Goal: Register for event/course

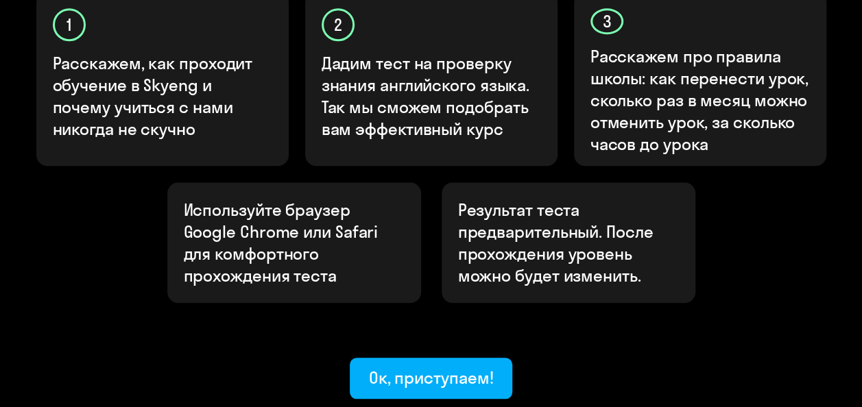
scroll to position [512, 0]
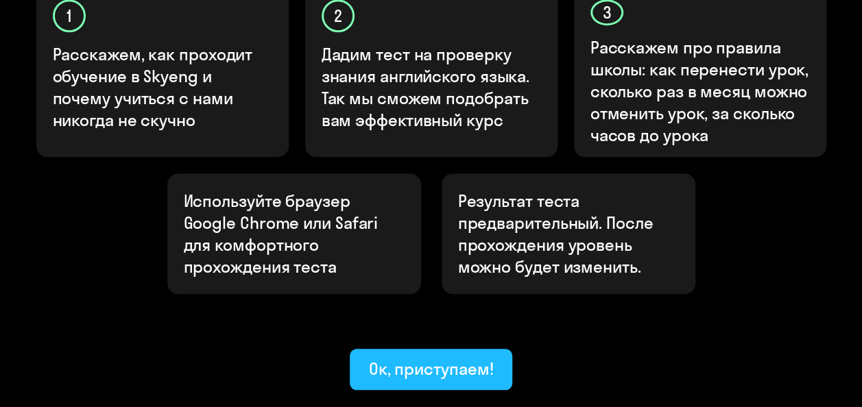
click at [472, 358] on div "Ок, приступаем!" at bounding box center [431, 369] width 125 height 22
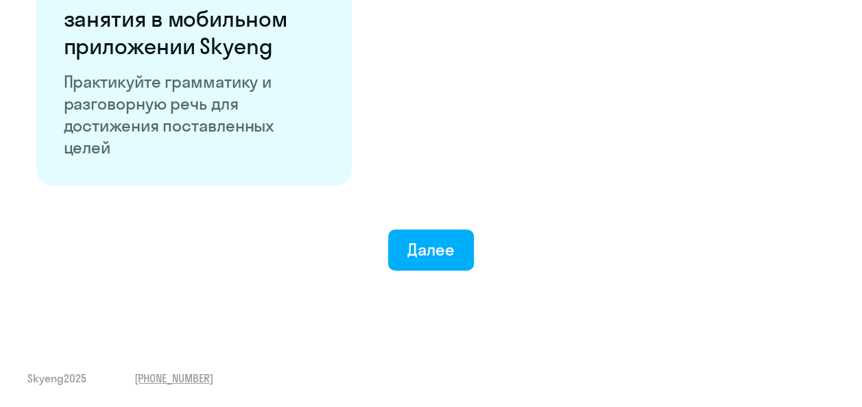
scroll to position [2772, 0]
click at [445, 249] on div "Далее" at bounding box center [430, 250] width 47 height 22
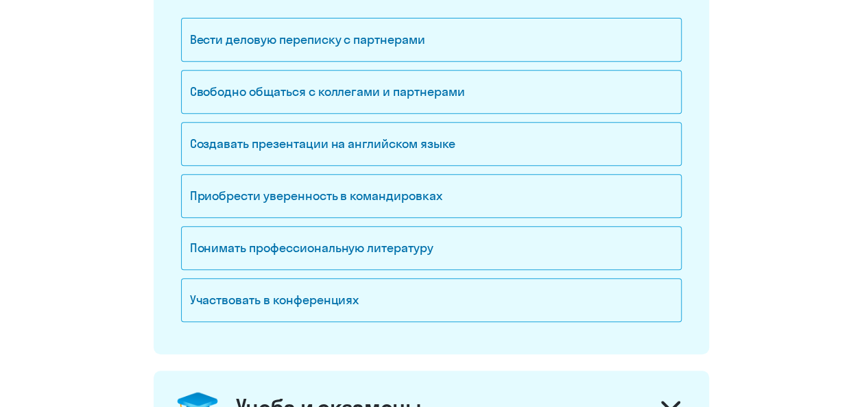
scroll to position [302, 0]
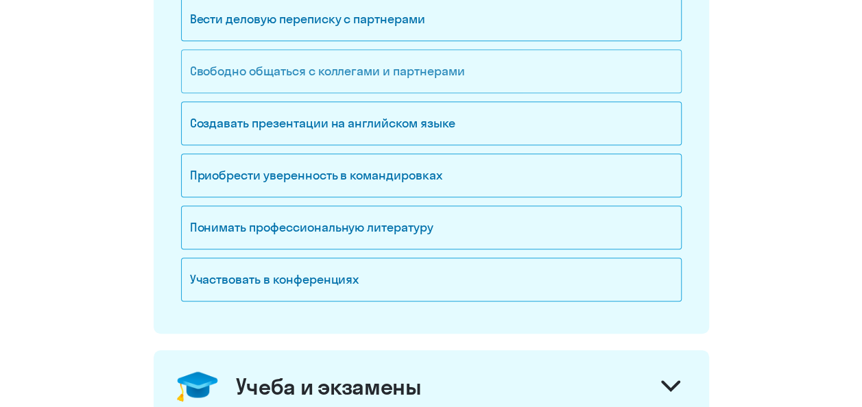
click at [494, 74] on div "Свободно общаться с коллегами и партнерами" at bounding box center [431, 71] width 501 height 44
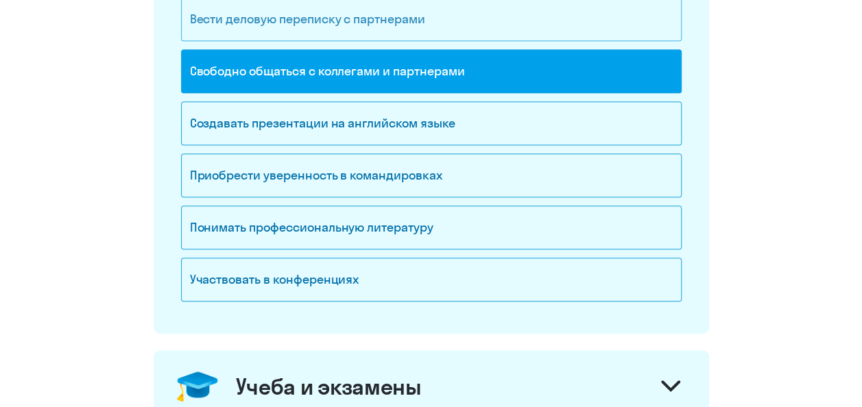
click at [464, 19] on div "Вести деловую переписку с партнерами" at bounding box center [431, 19] width 501 height 44
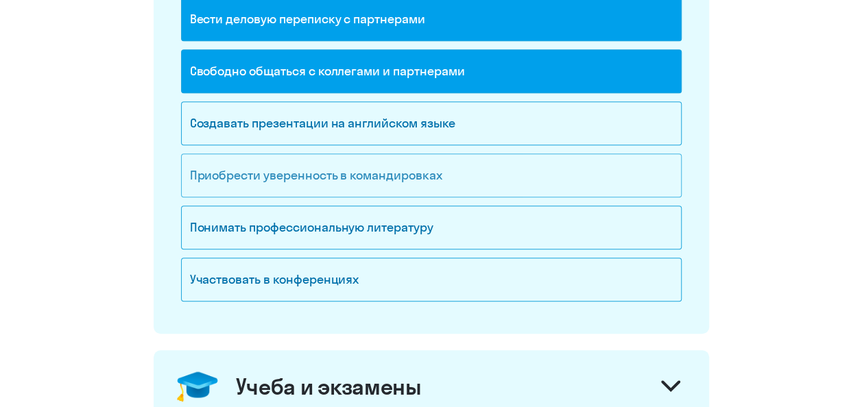
click at [549, 184] on div "Приобрести уверенность в командировках" at bounding box center [431, 176] width 501 height 44
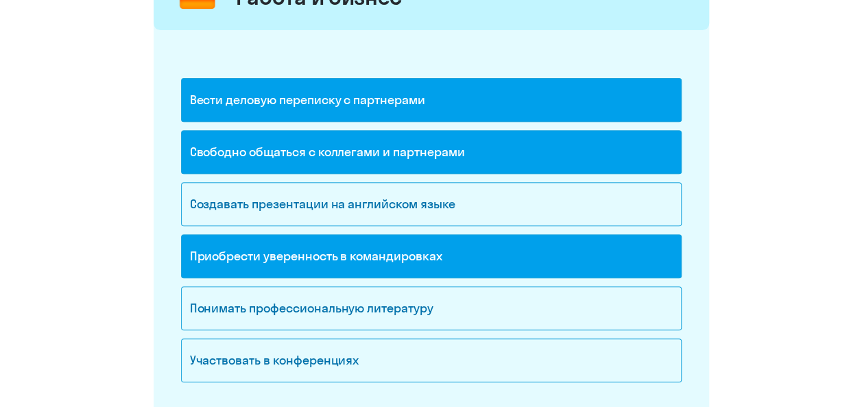
scroll to position [219, 0]
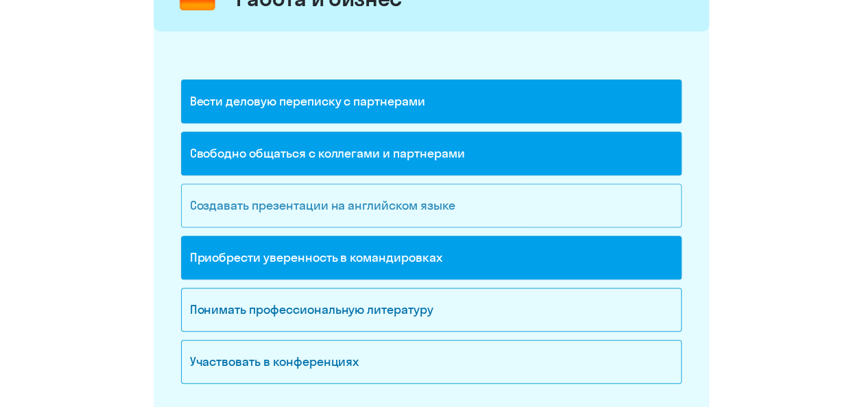
click at [559, 193] on div "Создавать презентации на английском языке" at bounding box center [431, 206] width 501 height 44
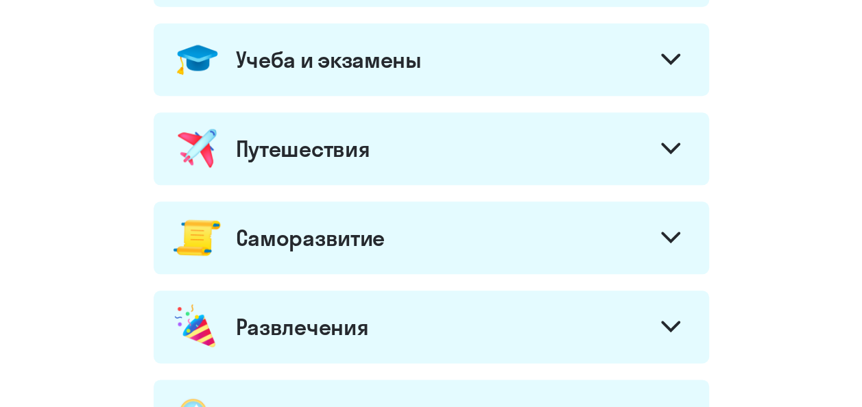
scroll to position [631, 0]
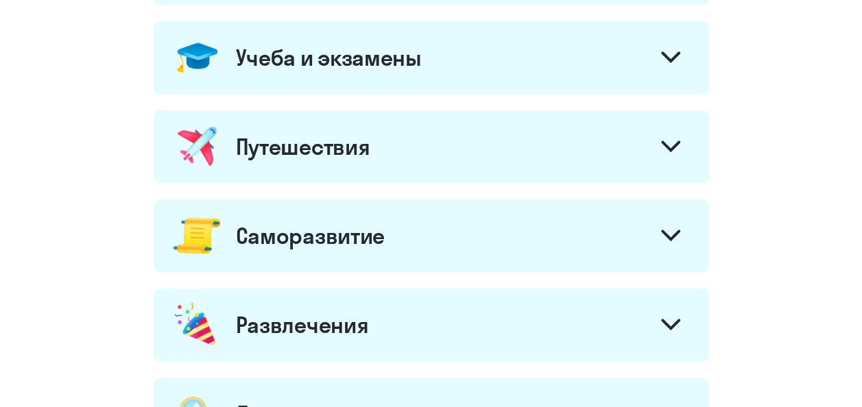
click at [665, 66] on div at bounding box center [670, 59] width 33 height 33
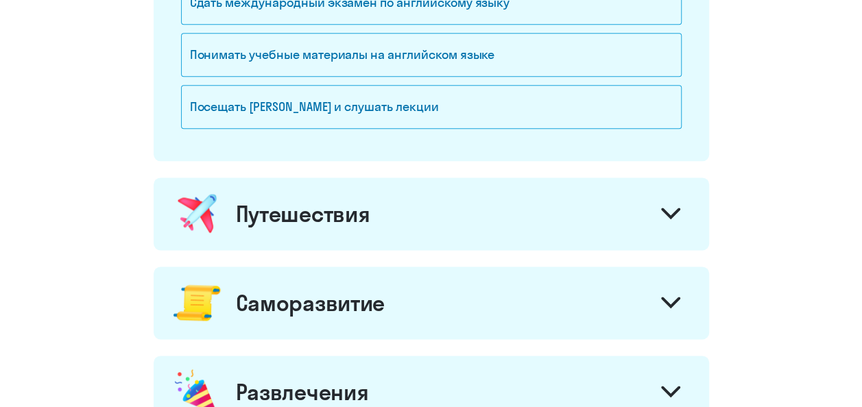
scroll to position [796, 0]
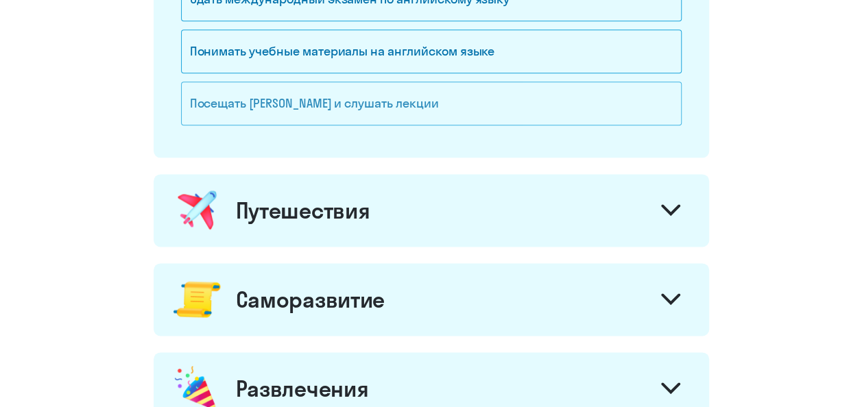
click at [563, 92] on div "Посещать [PERSON_NAME] и слушать лекции" at bounding box center [431, 104] width 501 height 44
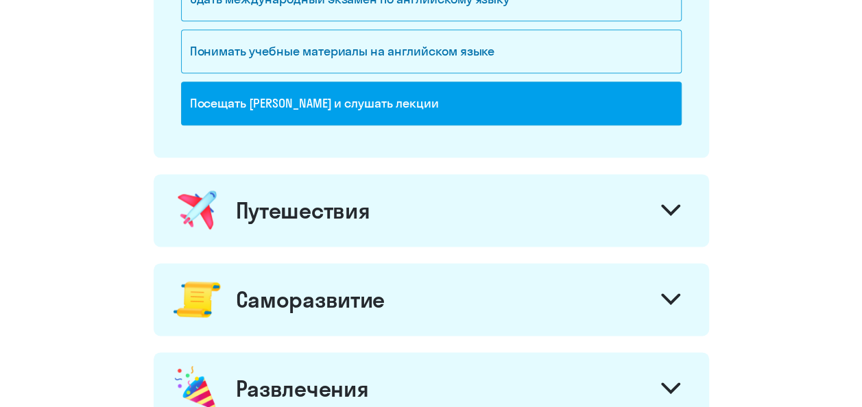
click at [680, 206] on div at bounding box center [670, 211] width 33 height 33
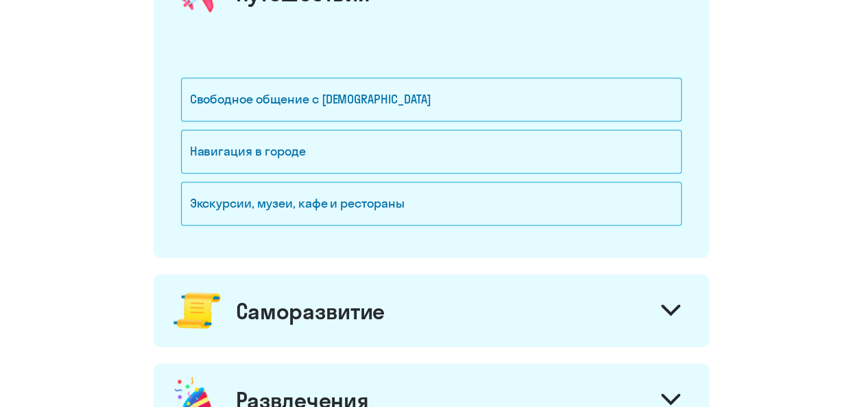
scroll to position [1015, 0]
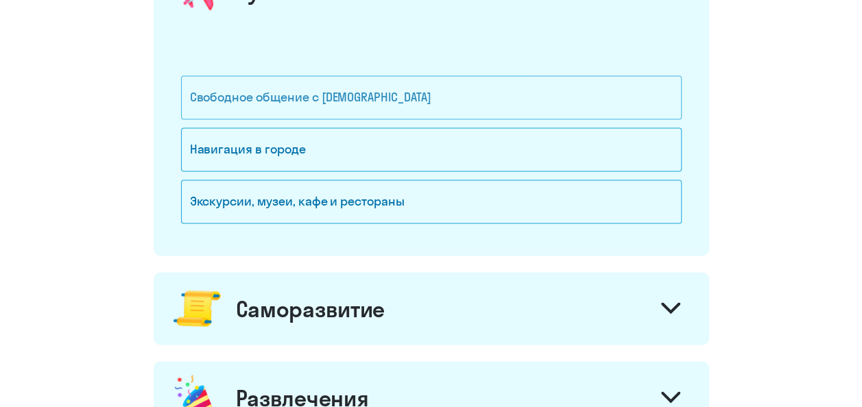
click at [509, 95] on div "Свободное общение с [DEMOGRAPHIC_DATA]" at bounding box center [431, 97] width 501 height 44
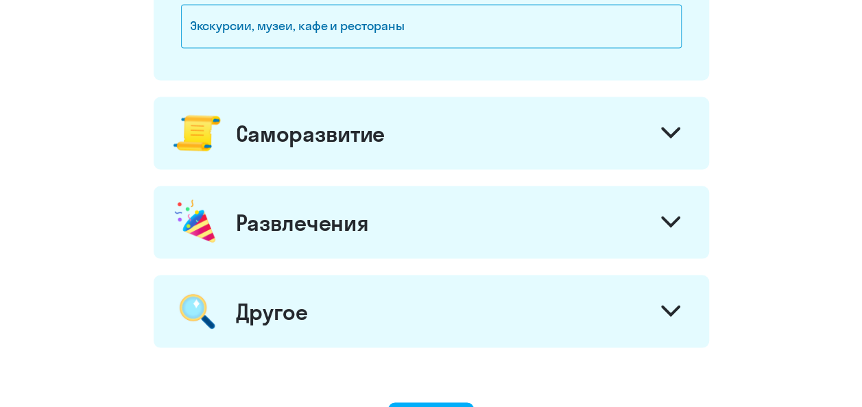
scroll to position [1207, 0]
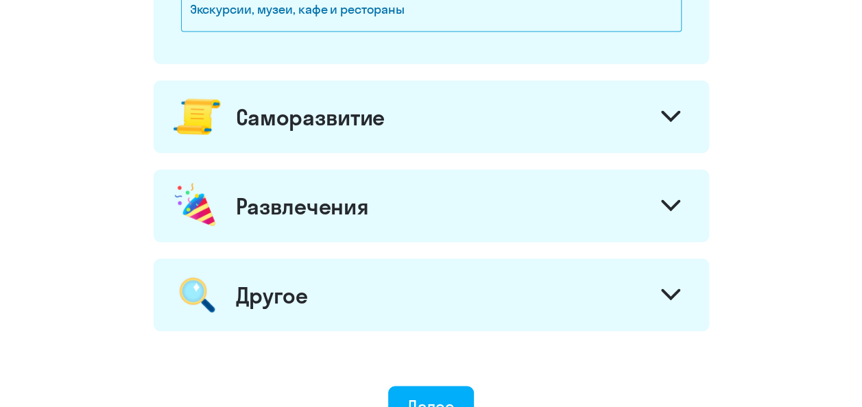
click at [656, 121] on div at bounding box center [670, 118] width 33 height 33
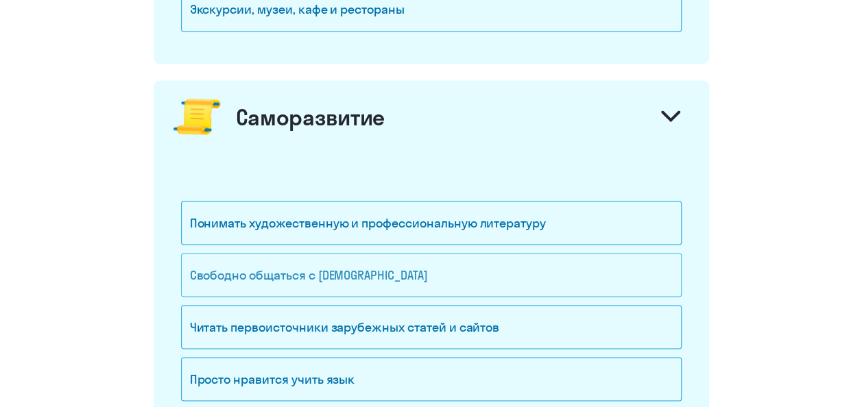
click at [514, 279] on div "Свободно общаться с [DEMOGRAPHIC_DATA]" at bounding box center [431, 275] width 501 height 44
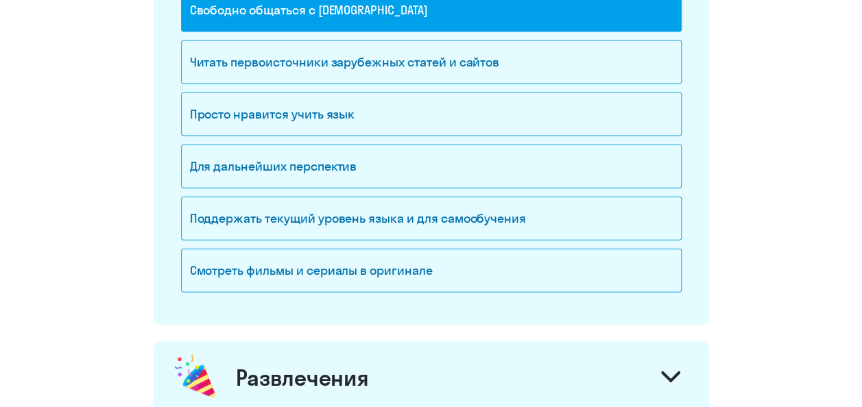
scroll to position [1481, 0]
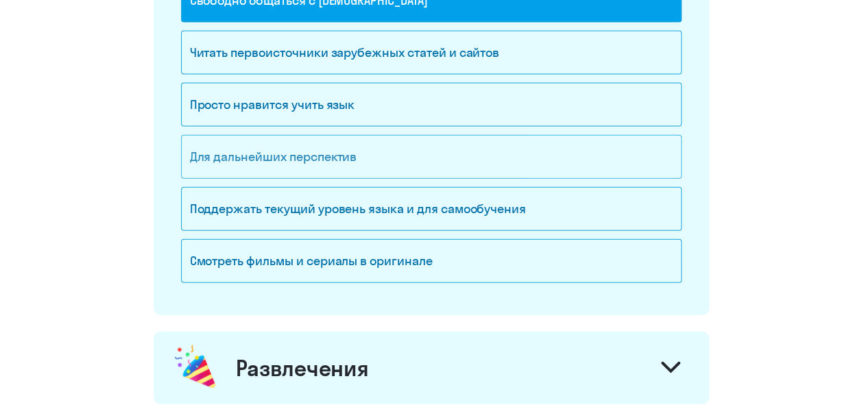
click at [660, 145] on div "Для дальнейших перспектив" at bounding box center [431, 157] width 501 height 44
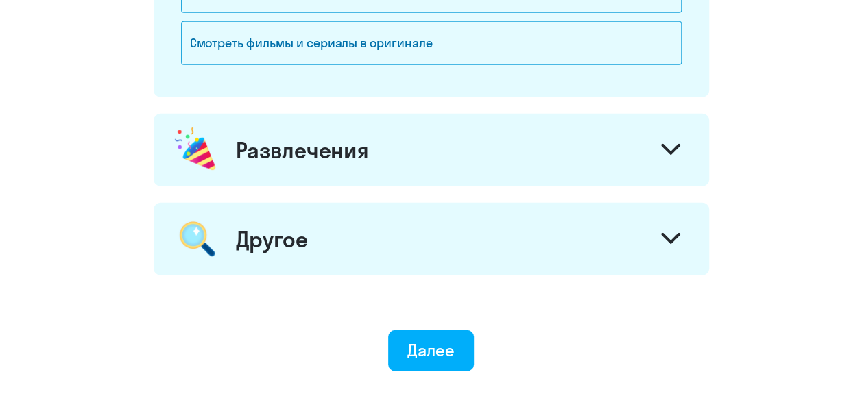
scroll to position [1701, 0]
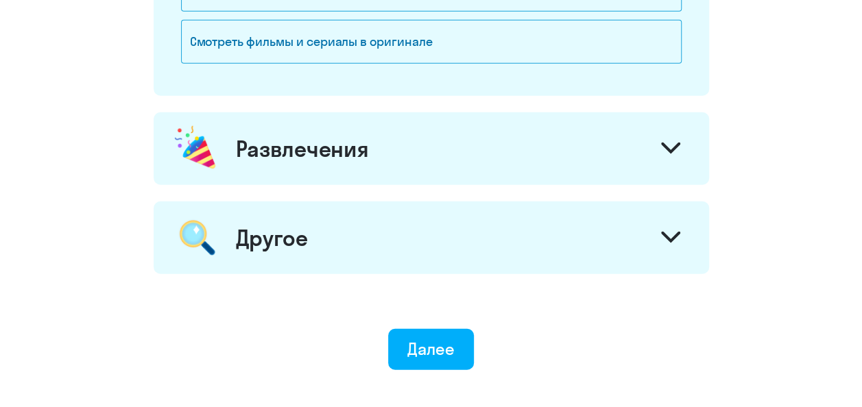
click at [665, 134] on div at bounding box center [670, 150] width 33 height 33
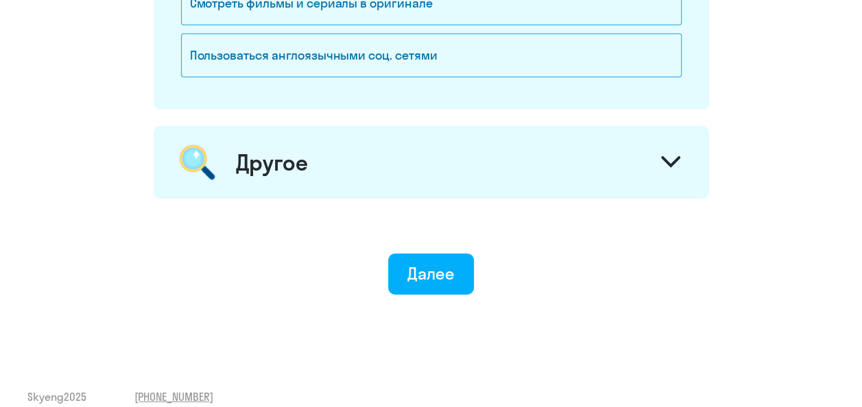
scroll to position [2058, 0]
click at [676, 156] on icon at bounding box center [670, 162] width 19 height 12
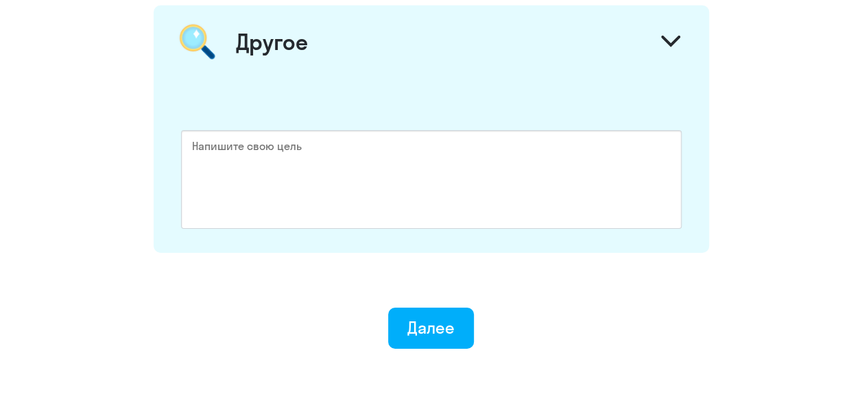
scroll to position [2195, 0]
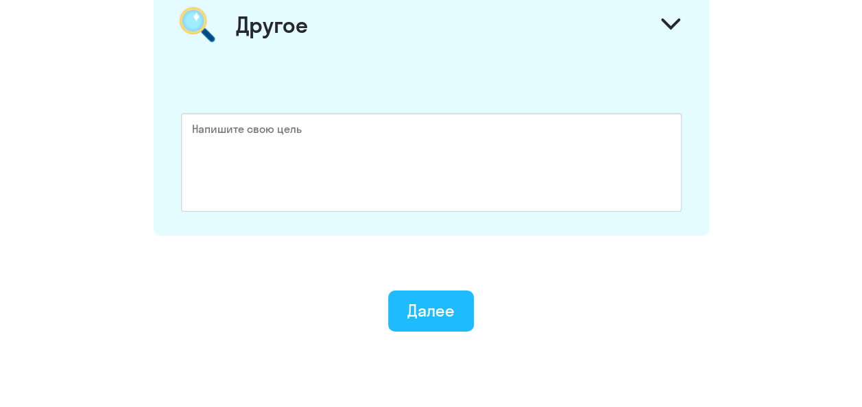
click at [436, 309] on div "Далее" at bounding box center [430, 311] width 47 height 22
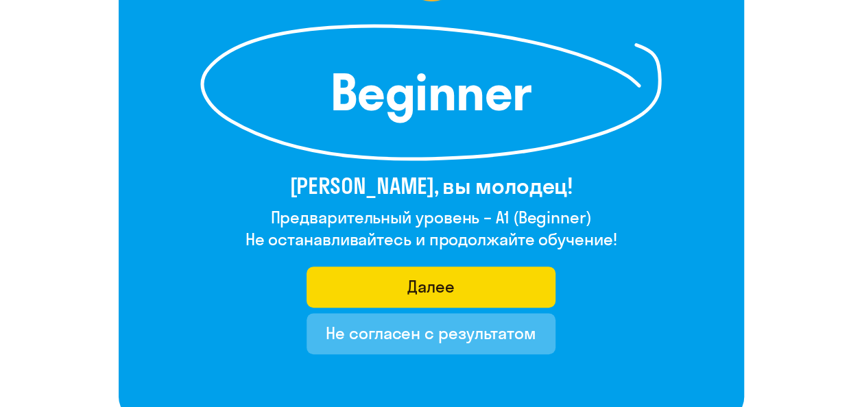
scroll to position [219, 0]
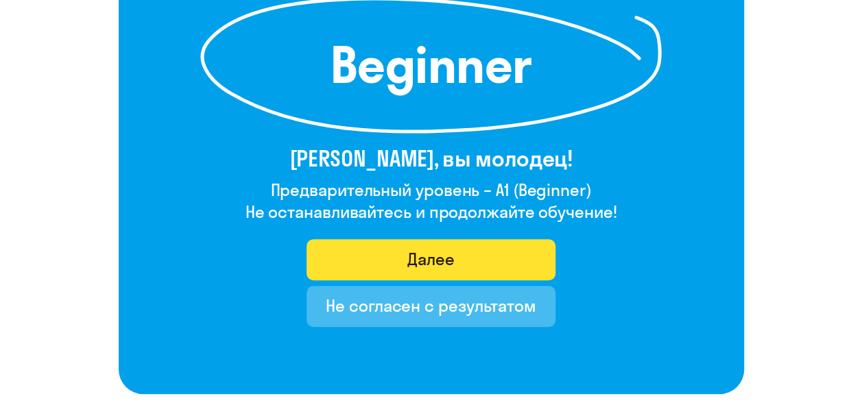
click at [491, 259] on button "Далее" at bounding box center [431, 259] width 249 height 41
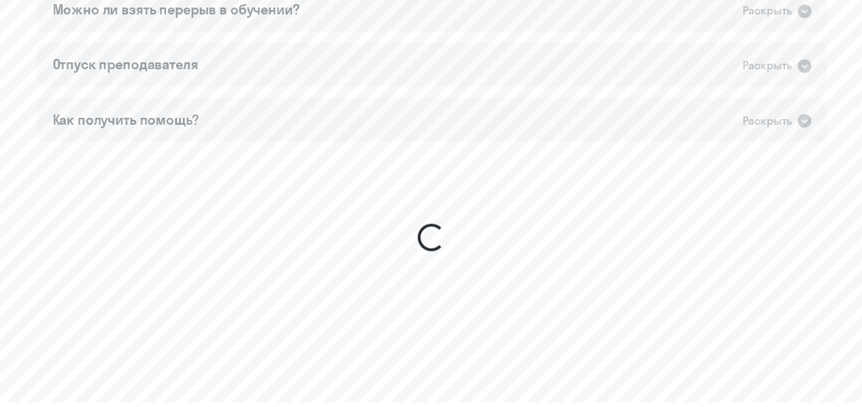
scroll to position [1219, 0]
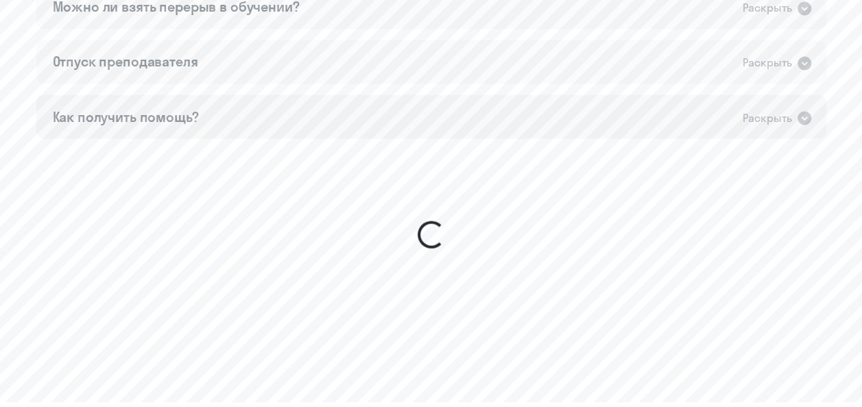
click at [468, 95] on div "Как получить помощь? Раскрыть" at bounding box center [431, 117] width 790 height 44
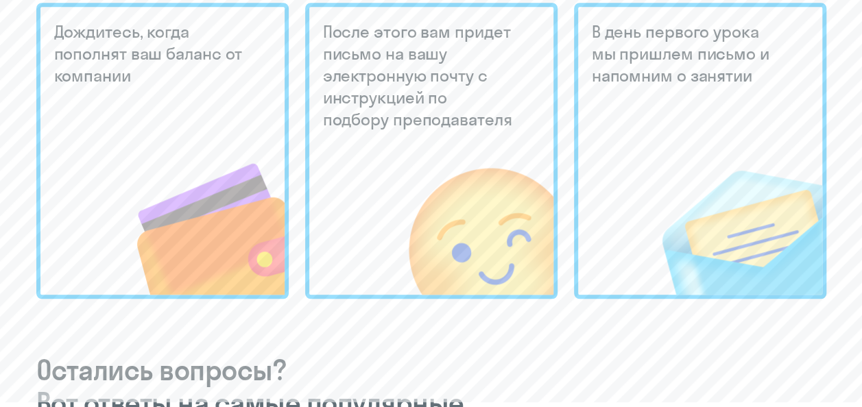
scroll to position [0, 0]
